Goal: Communication & Community: Participate in discussion

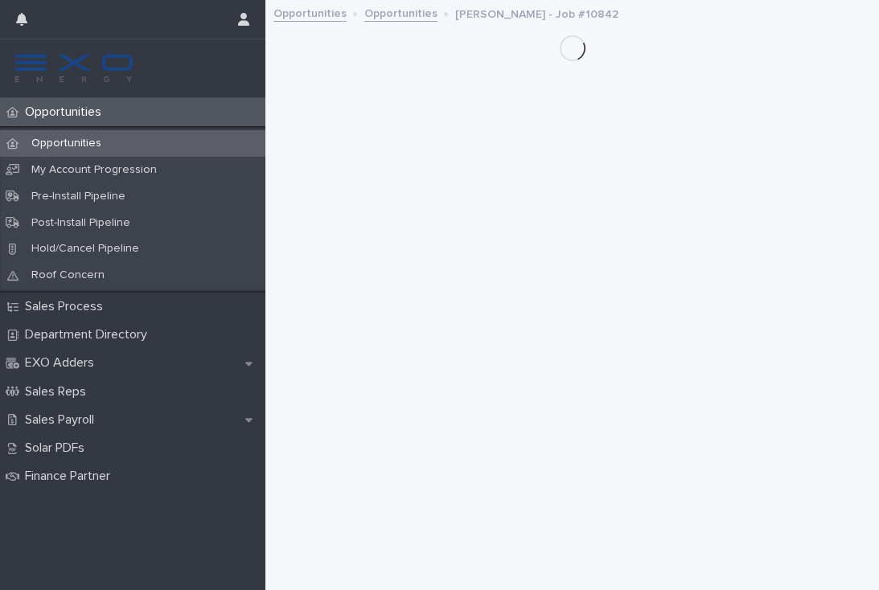
click at [88, 114] on p "Opportunities" at bounding box center [67, 112] width 96 height 15
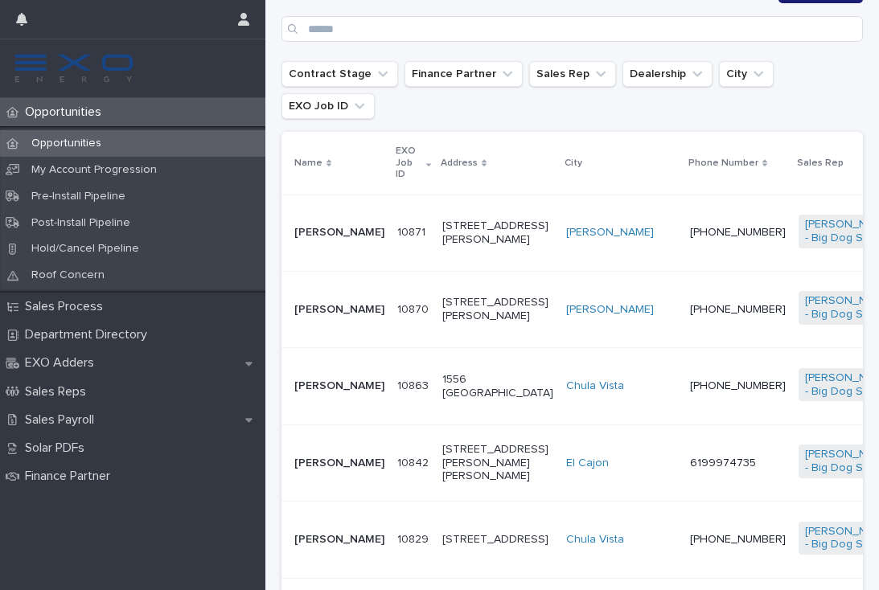
scroll to position [302, 0]
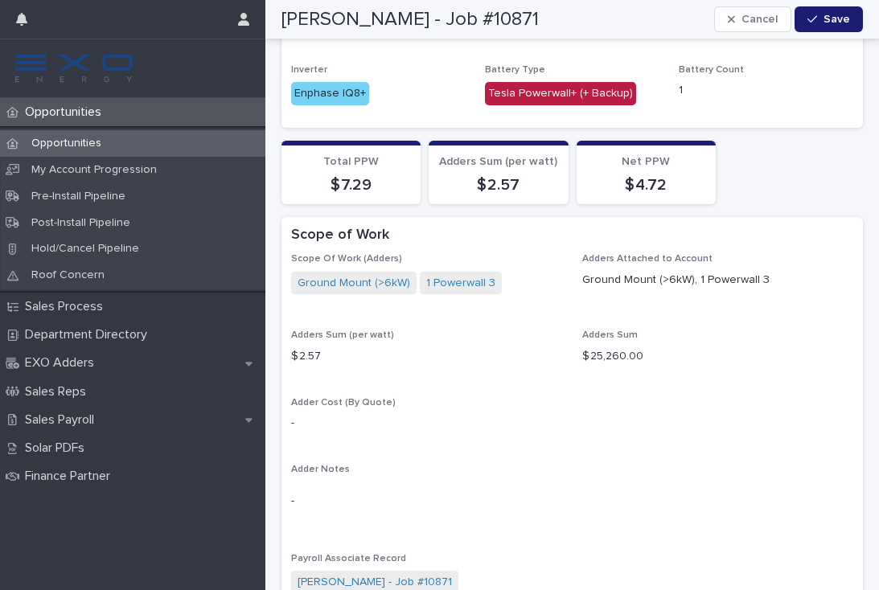
scroll to position [1483, 0]
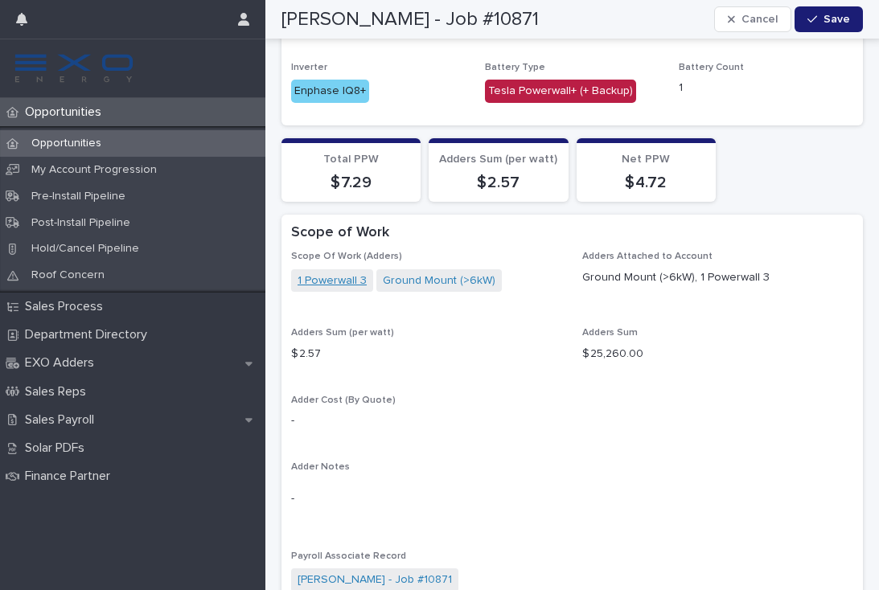
click at [364, 273] on link "1 Powerwall 3" at bounding box center [332, 281] width 69 height 17
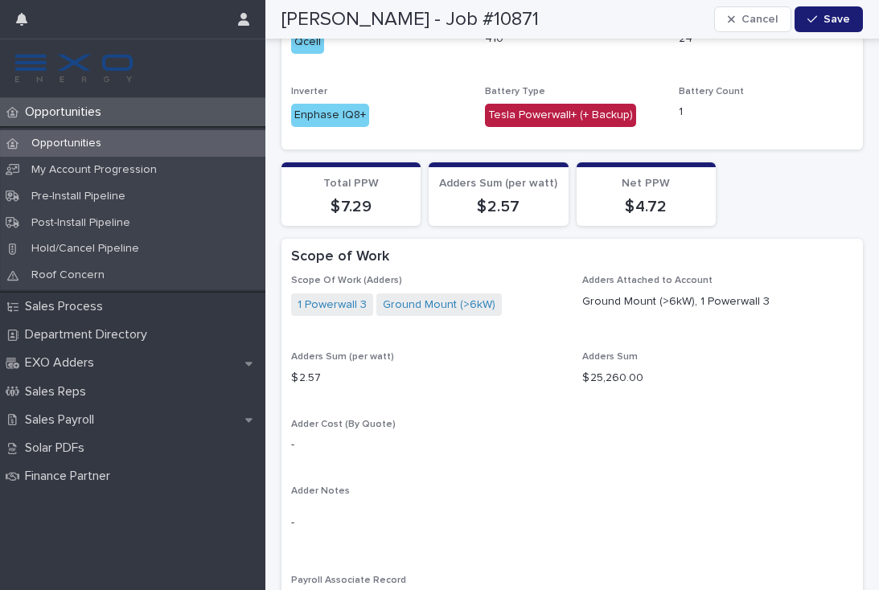
scroll to position [1450, 0]
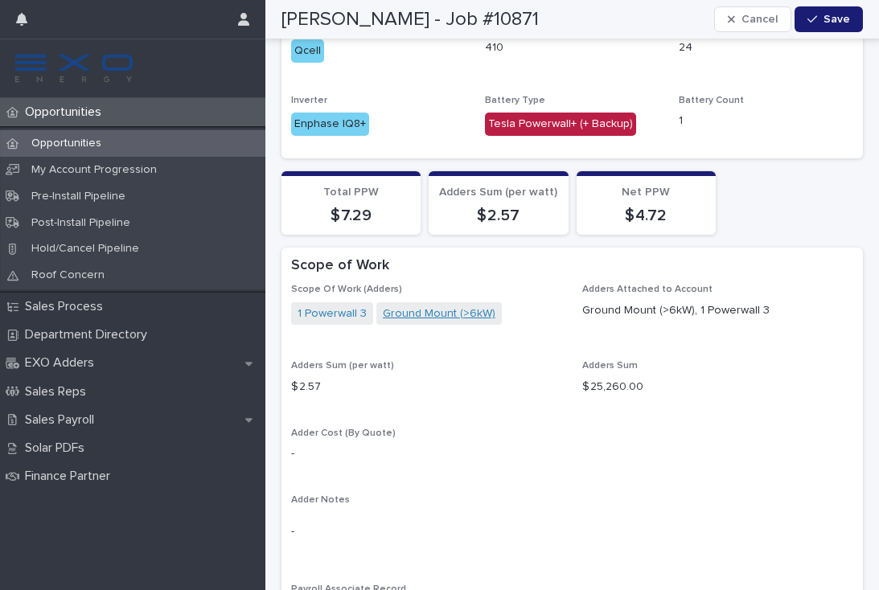
click at [445, 306] on link "Ground Mount (>6kW)" at bounding box center [439, 314] width 113 height 17
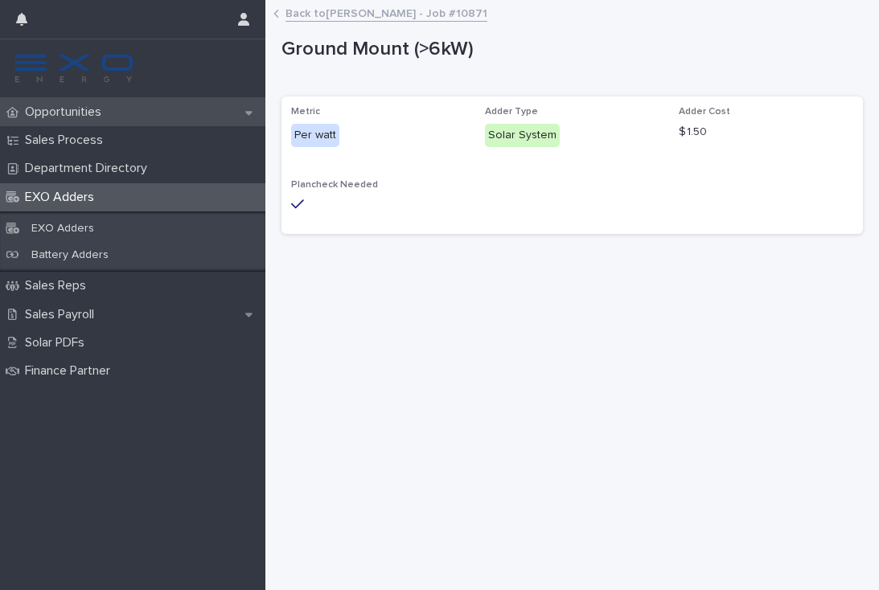
click at [80, 122] on div "Opportunities" at bounding box center [132, 112] width 265 height 28
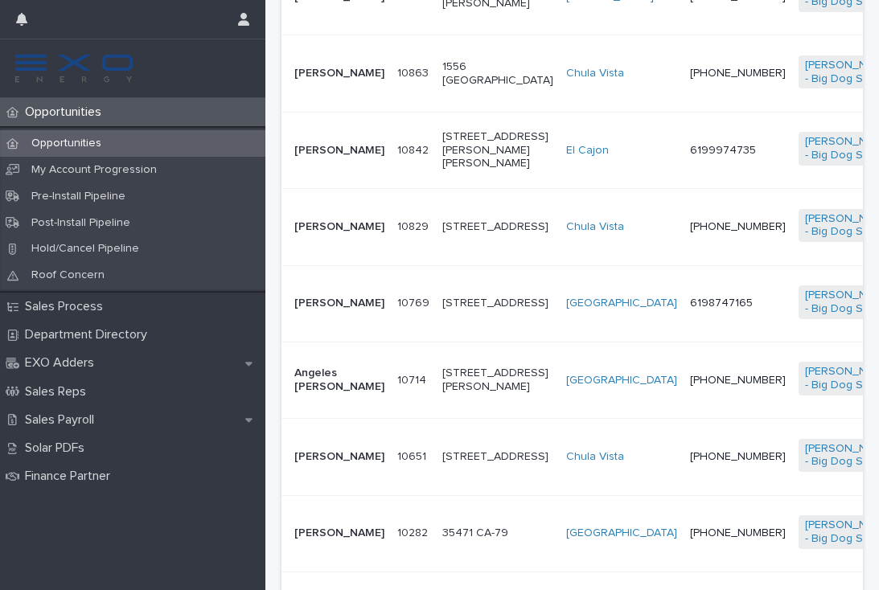
scroll to position [597, 0]
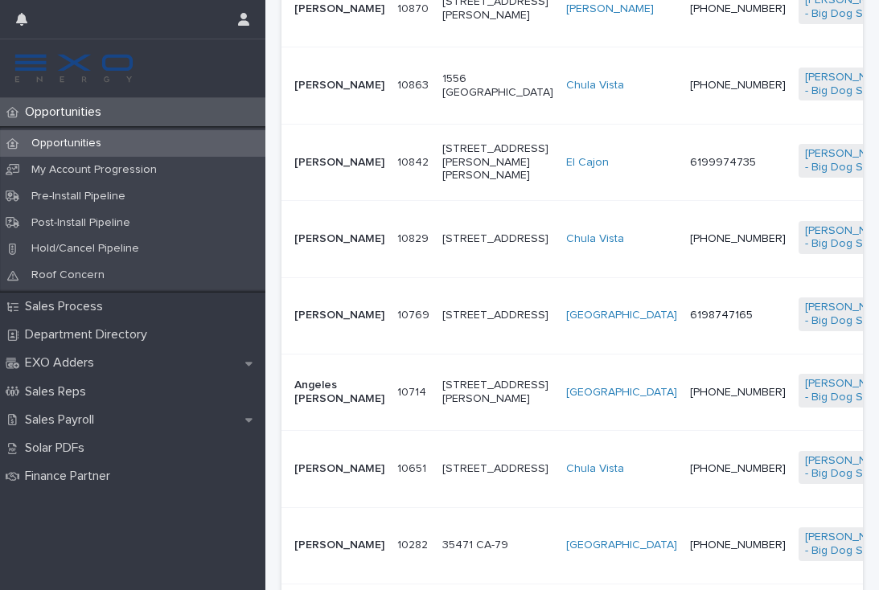
click at [53, 359] on p "EXO Adders" at bounding box center [63, 363] width 88 height 15
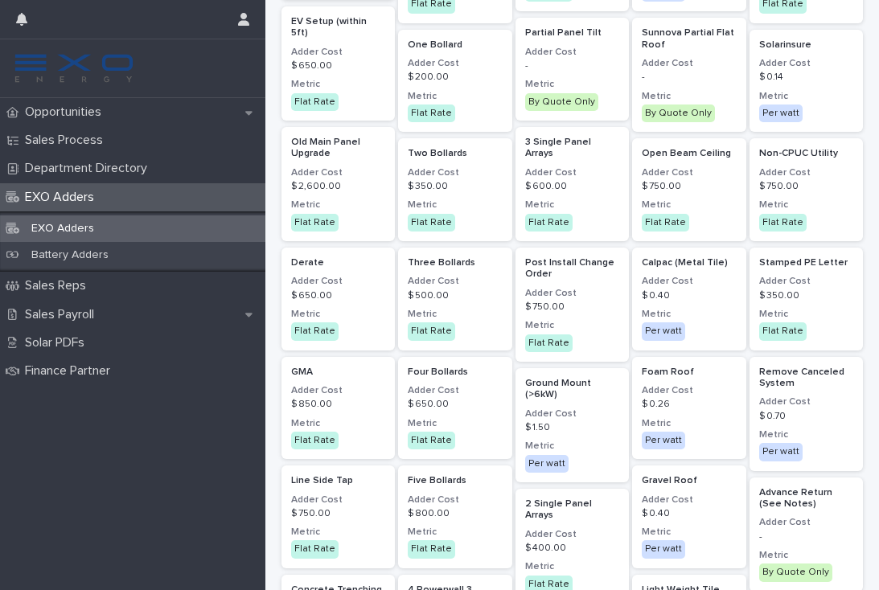
scroll to position [997, 0]
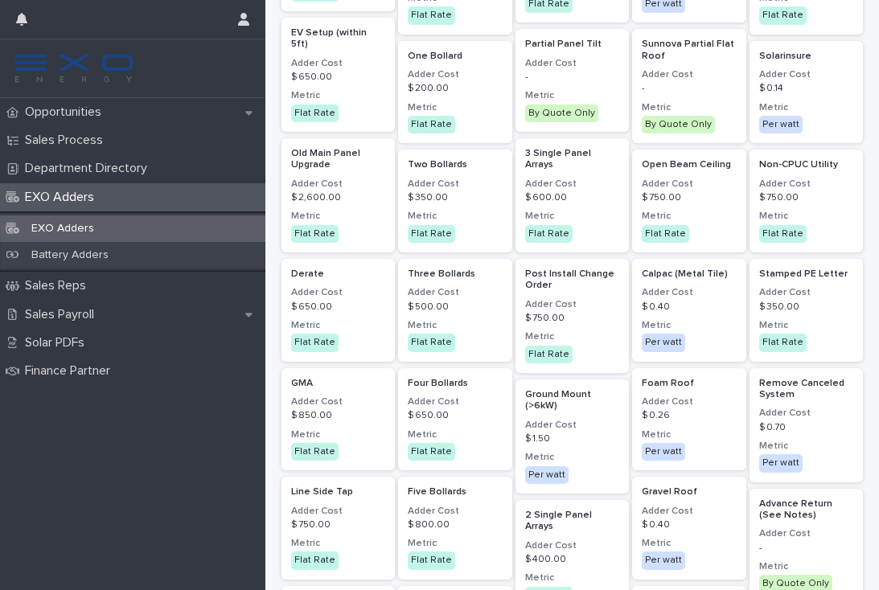
click at [83, 116] on p "Opportunities" at bounding box center [67, 112] width 96 height 15
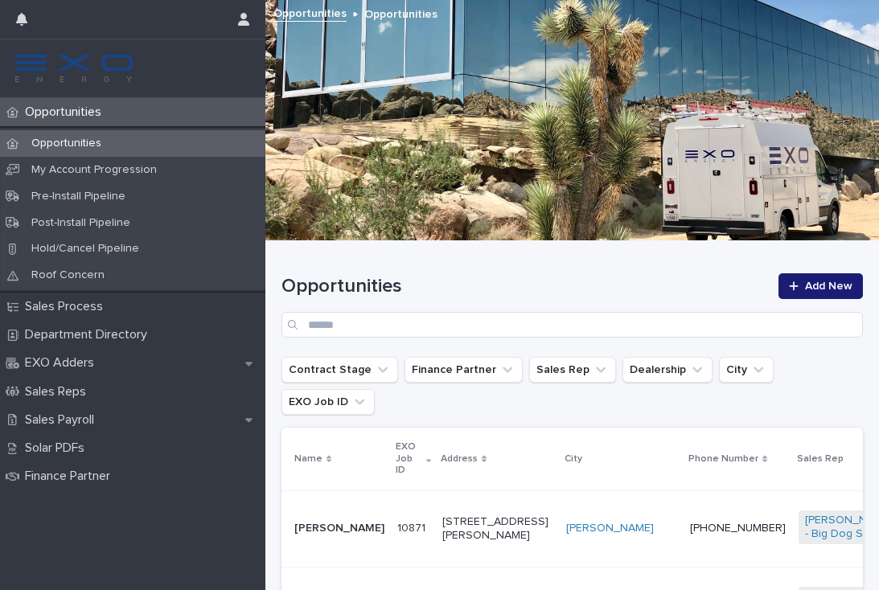
scroll to position [282, 0]
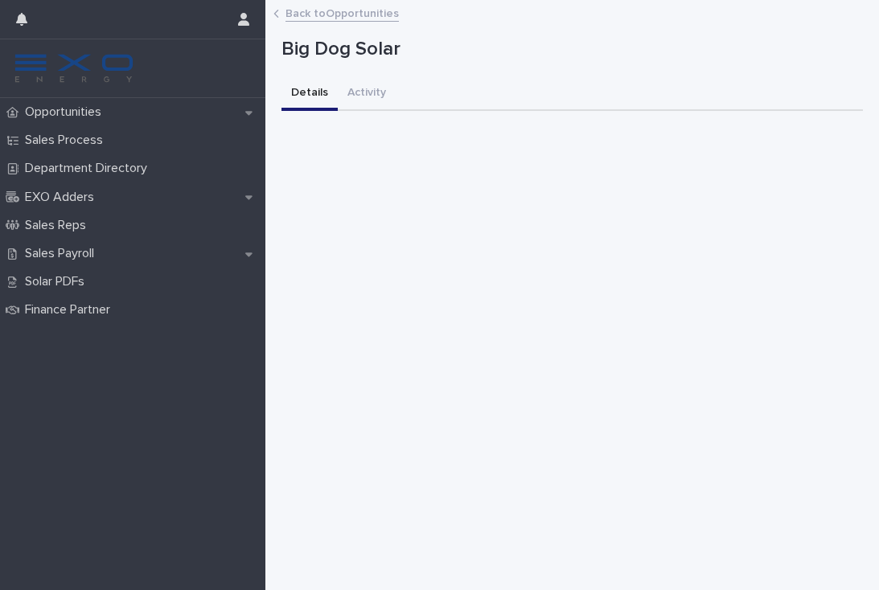
click at [76, 106] on p "Opportunities" at bounding box center [67, 112] width 96 height 15
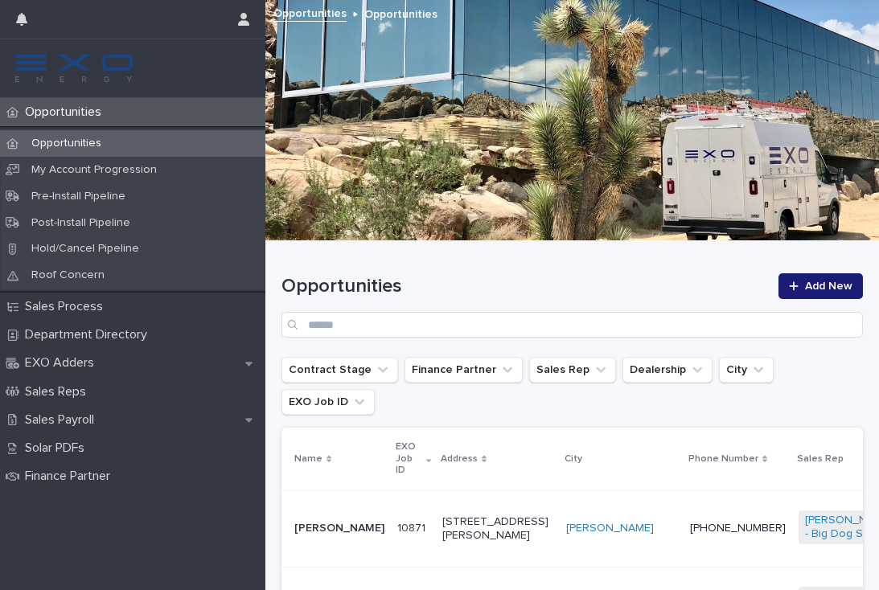
click at [85, 141] on p "Opportunities" at bounding box center [67, 144] width 96 height 14
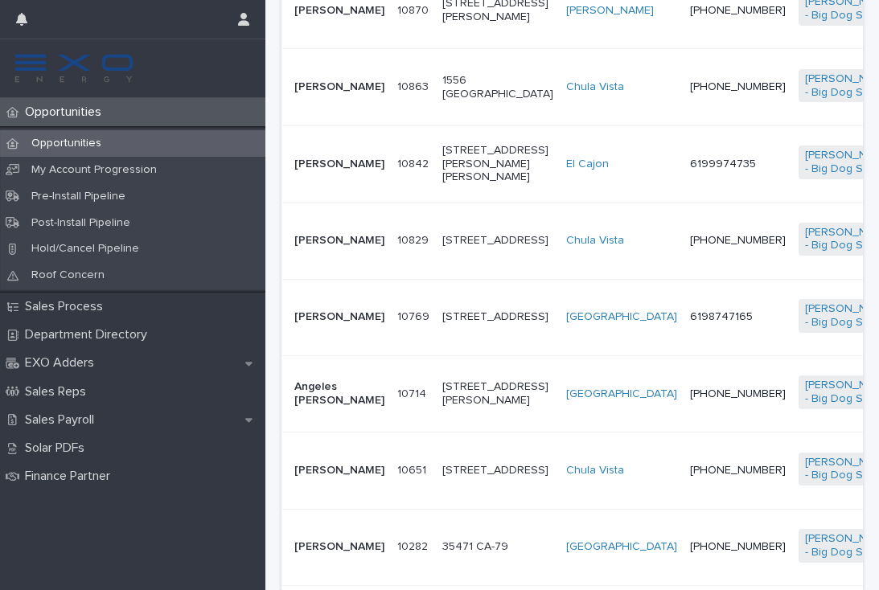
scroll to position [516, 0]
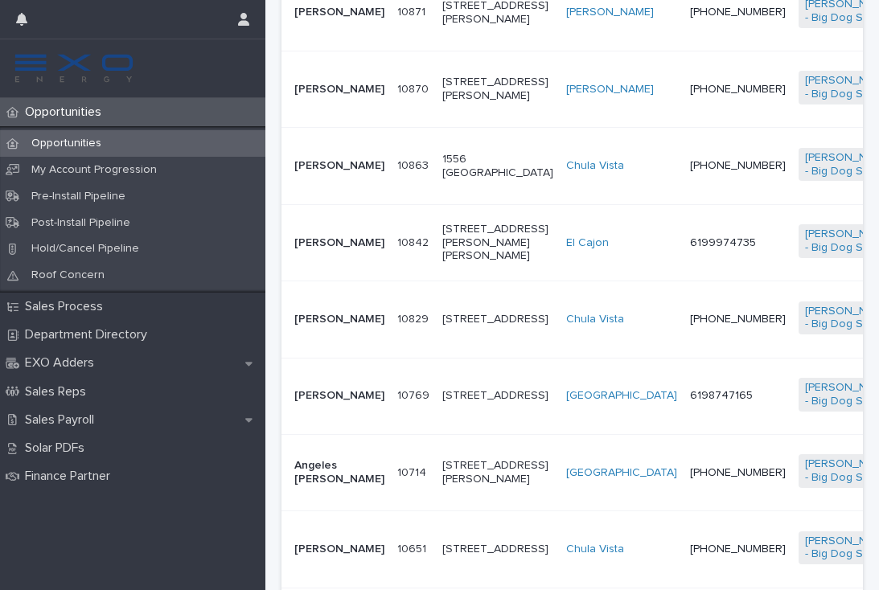
click at [391, 263] on td "10842 10842" at bounding box center [413, 242] width 45 height 76
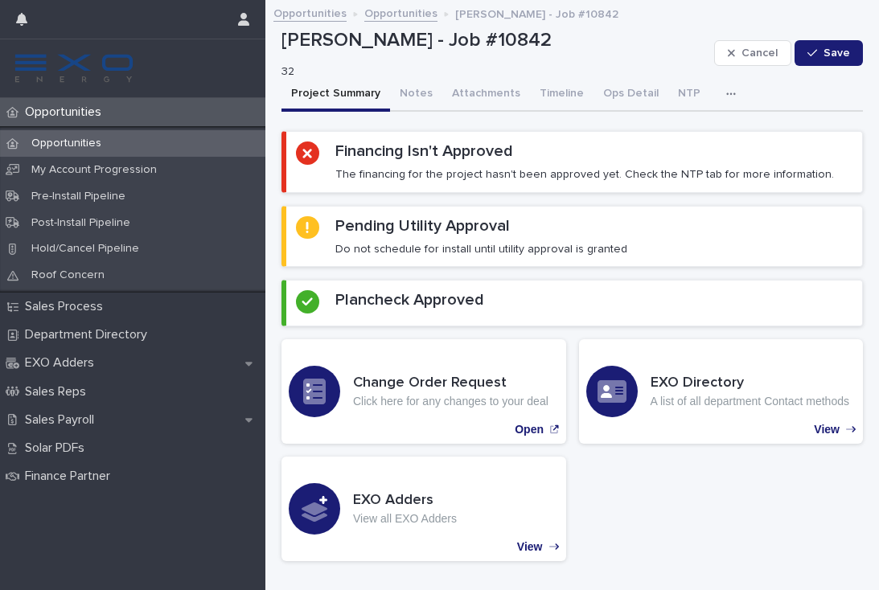
click at [726, 93] on div "button" at bounding box center [734, 93] width 16 height 11
click at [674, 135] on button "Activity" at bounding box center [676, 136] width 106 height 24
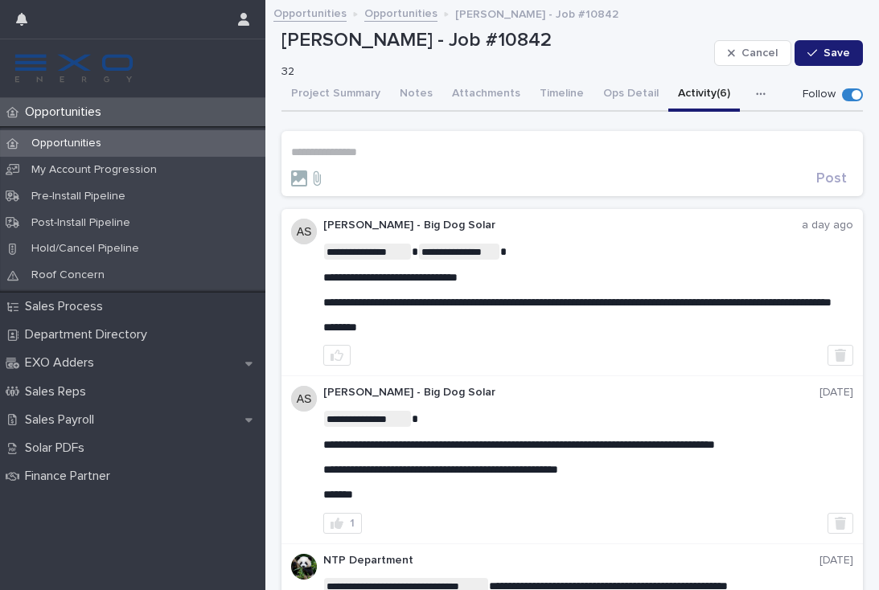
click at [323, 141] on section "**********" at bounding box center [573, 163] width 582 height 65
click at [335, 153] on p "**********" at bounding box center [572, 153] width 562 height 14
click at [360, 171] on span "NTP Department" at bounding box center [341, 172] width 90 height 11
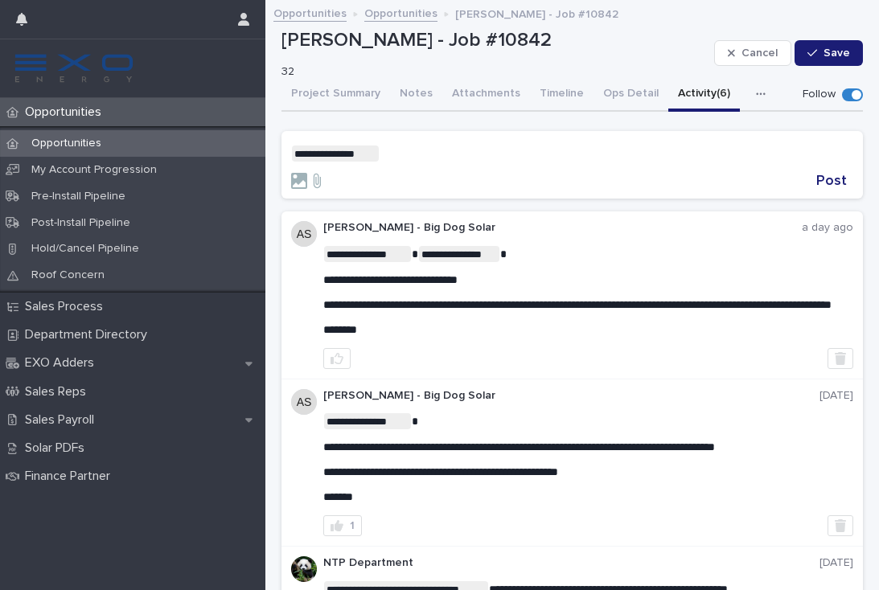
click at [442, 149] on p "**********" at bounding box center [572, 154] width 562 height 16
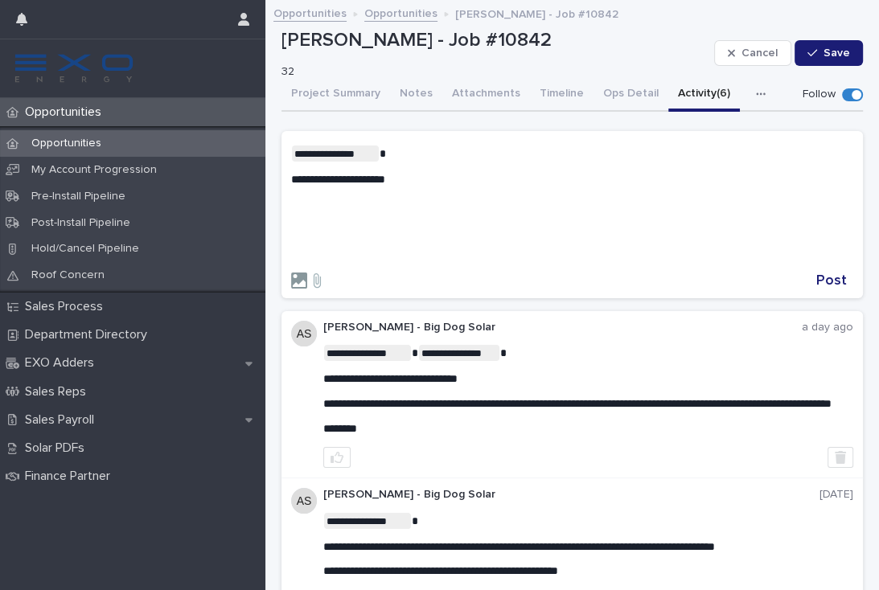
click at [299, 276] on icon at bounding box center [299, 281] width 16 height 16
click at [291, 273] on input "file" at bounding box center [291, 273] width 0 height 0
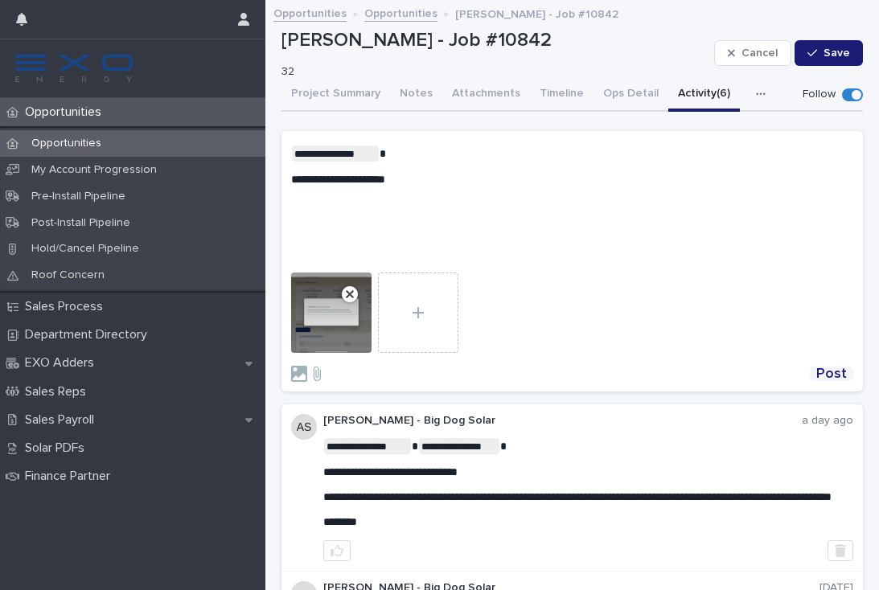
click at [841, 368] on span "Post" at bounding box center [831, 374] width 31 height 14
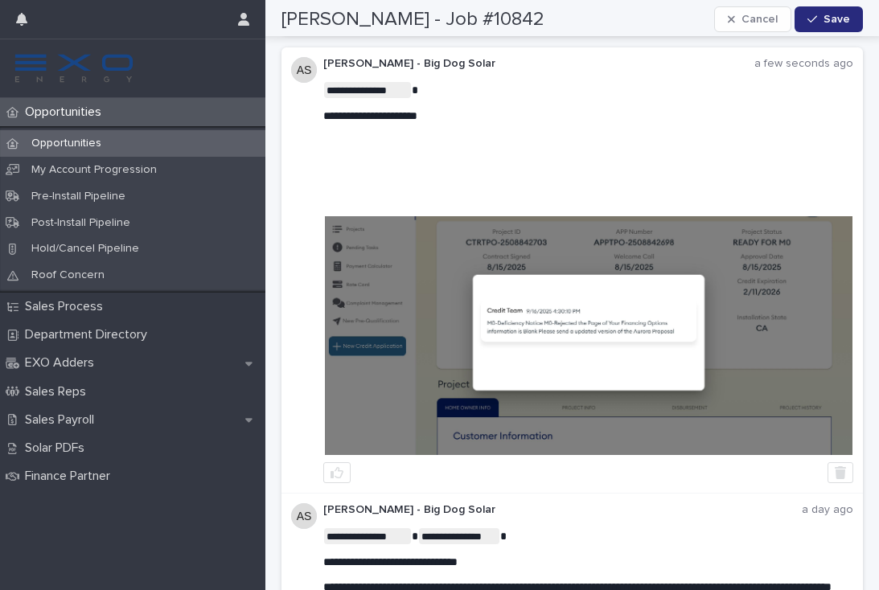
scroll to position [164, 0]
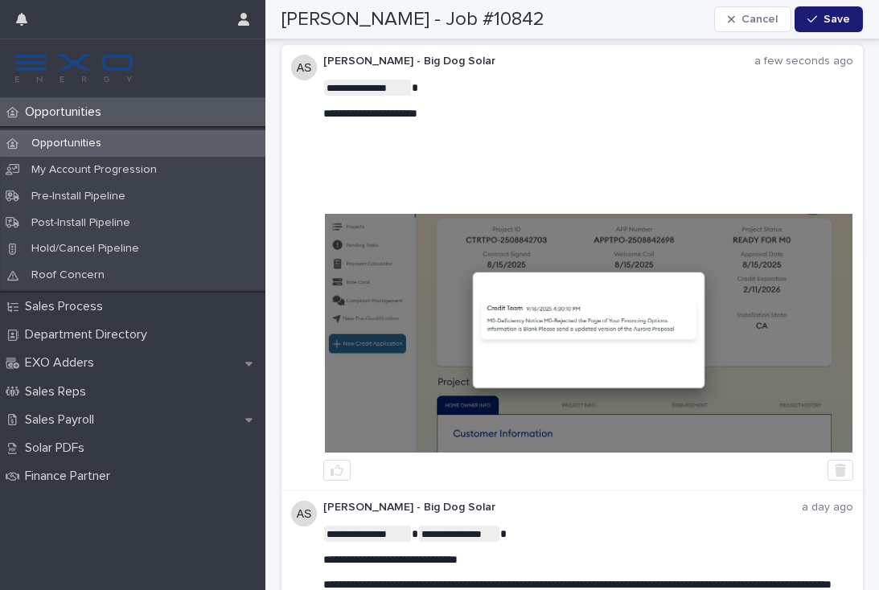
click at [78, 114] on p "Opportunities" at bounding box center [67, 112] width 96 height 15
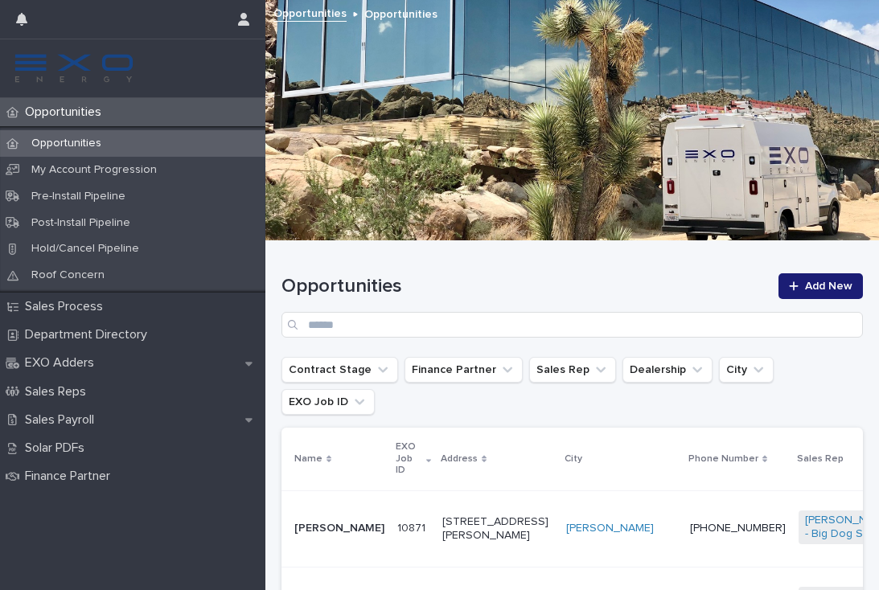
click at [88, 121] on div "Opportunities" at bounding box center [132, 112] width 265 height 28
